Goal: Use online tool/utility: Utilize a website feature to perform a specific function

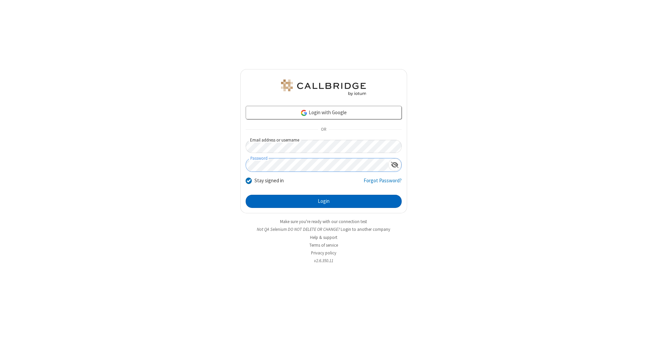
click at [324, 202] on button "Login" at bounding box center [324, 201] width 156 height 13
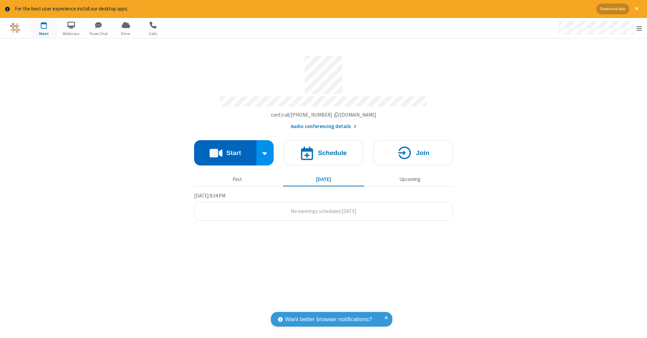
click at [225, 149] on button "Start" at bounding box center [225, 152] width 62 height 25
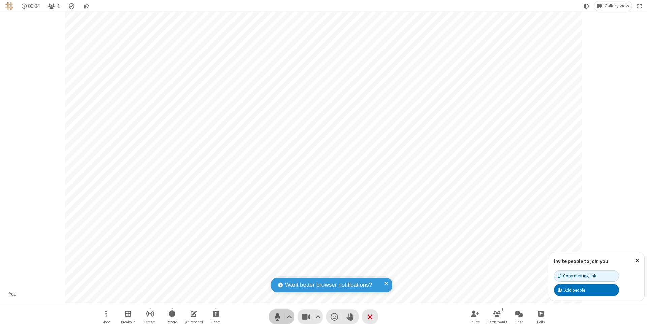
click at [277, 316] on span "Mute (⌘+Shift+A)" at bounding box center [277, 316] width 10 height 10
click at [277, 316] on span "Unmute (⌘+Shift+A)" at bounding box center [277, 316] width 10 height 10
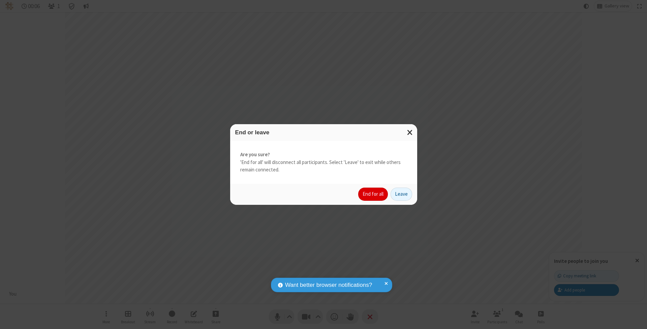
click at [373, 193] on button "End for all" at bounding box center [373, 193] width 30 height 13
